Goal: Navigation & Orientation: Find specific page/section

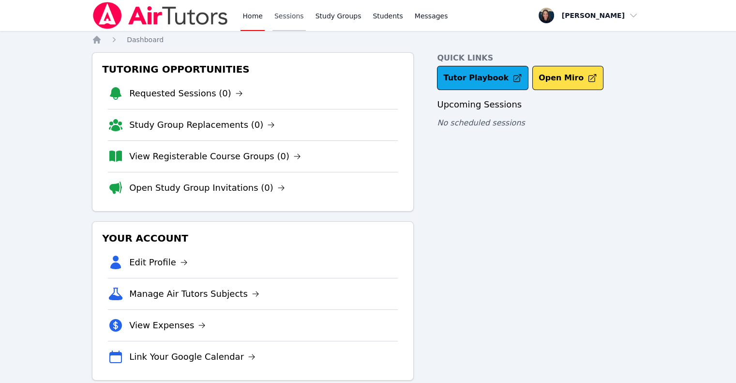
click at [290, 15] on link "Sessions" at bounding box center [288, 15] width 33 height 31
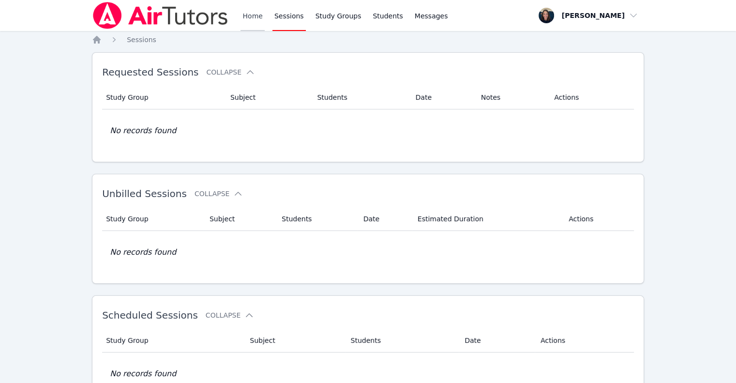
click at [261, 11] on link "Home" at bounding box center [252, 15] width 24 height 31
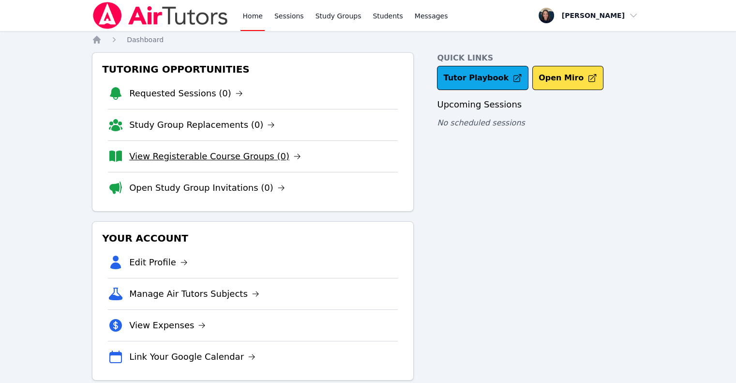
click at [180, 153] on link "View Registerable Course Groups (0)" at bounding box center [215, 156] width 172 height 14
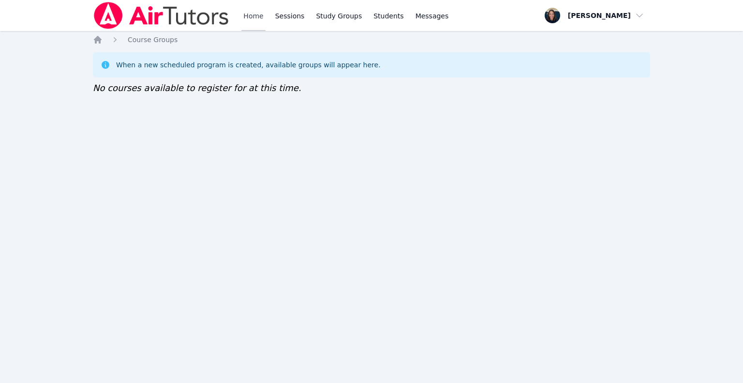
click at [251, 19] on link "Home" at bounding box center [253, 15] width 24 height 31
